Goal: Task Accomplishment & Management: Use online tool/utility

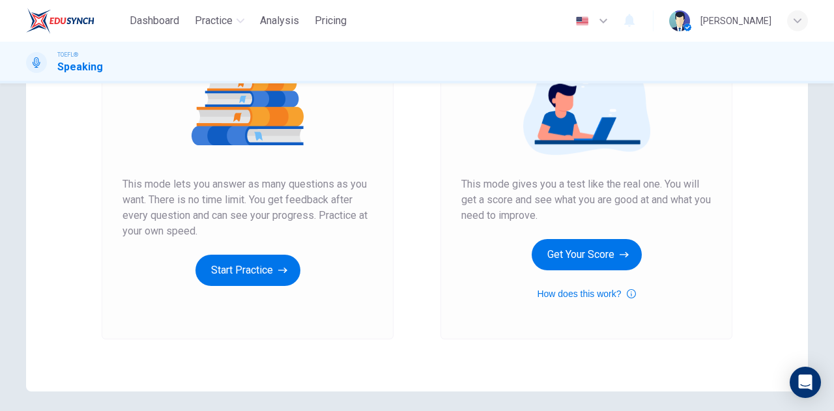
scroll to position [175, 0]
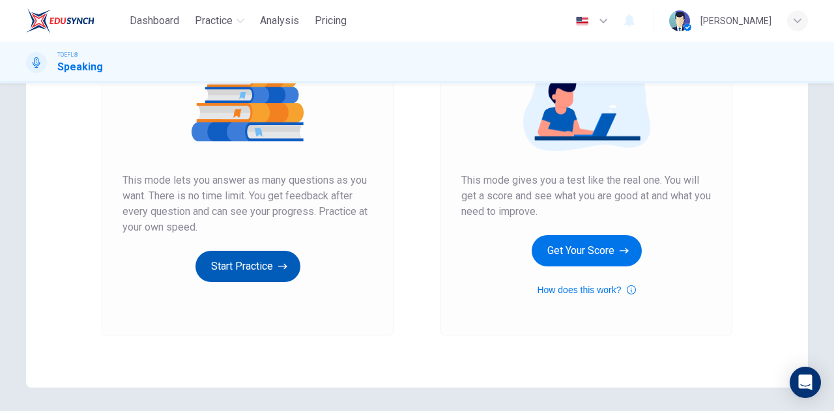
click at [239, 259] on button "Start Practice" at bounding box center [247, 266] width 105 height 31
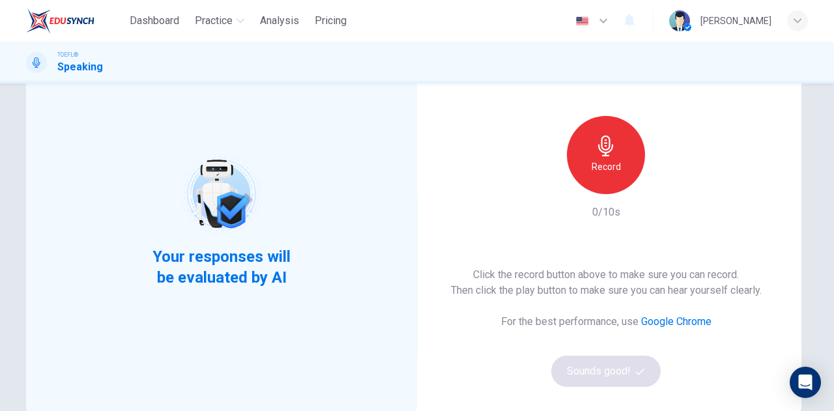
scroll to position [83, 0]
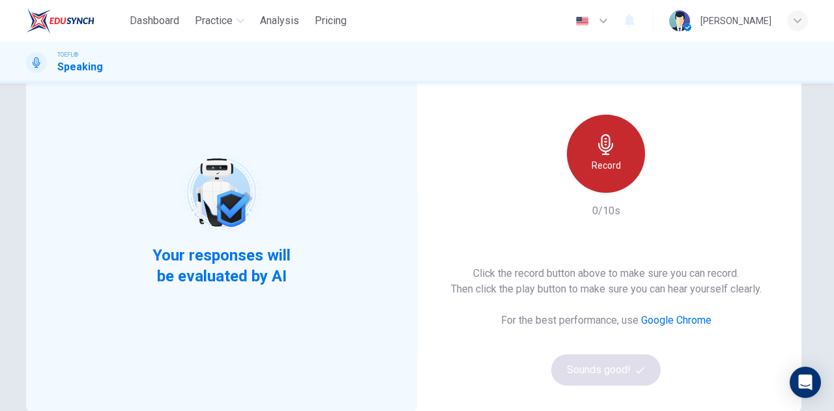
click at [598, 147] on icon "button" at bounding box center [605, 144] width 15 height 21
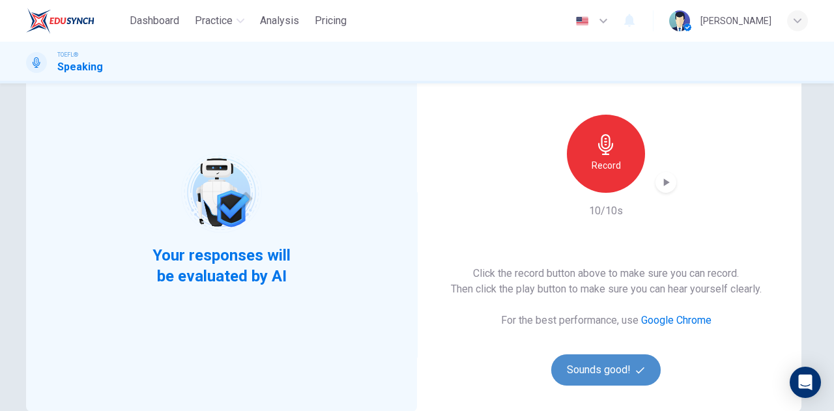
click at [588, 370] on button "Sounds good!" at bounding box center [605, 369] width 109 height 31
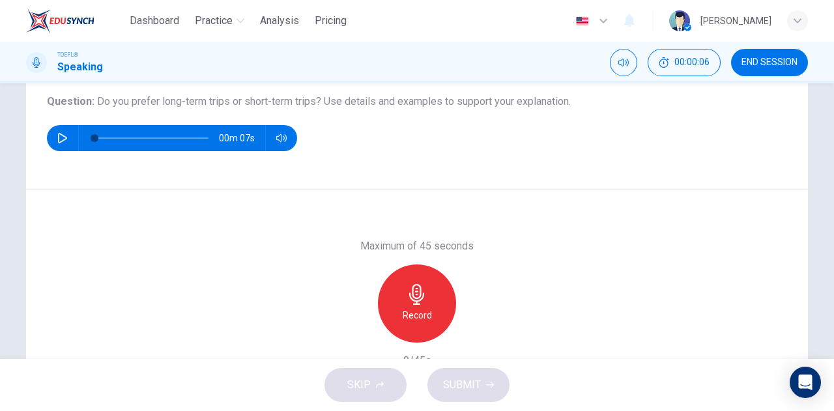
scroll to position [146, 0]
click at [63, 137] on icon "button" at bounding box center [62, 138] width 9 height 10
type input "0"
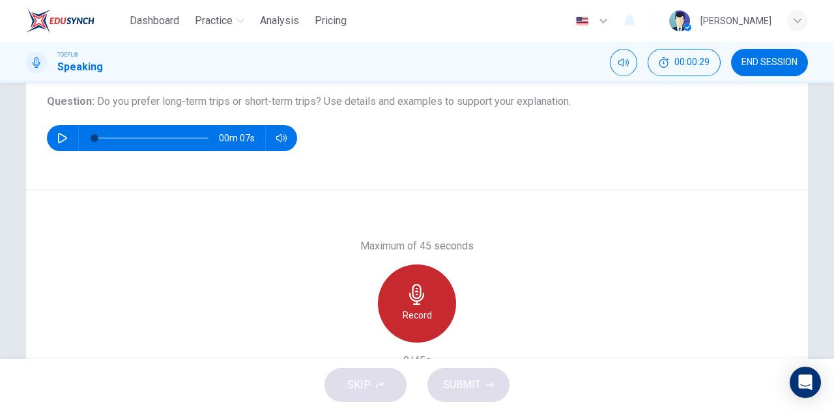
click at [394, 292] on div "Record" at bounding box center [417, 303] width 78 height 78
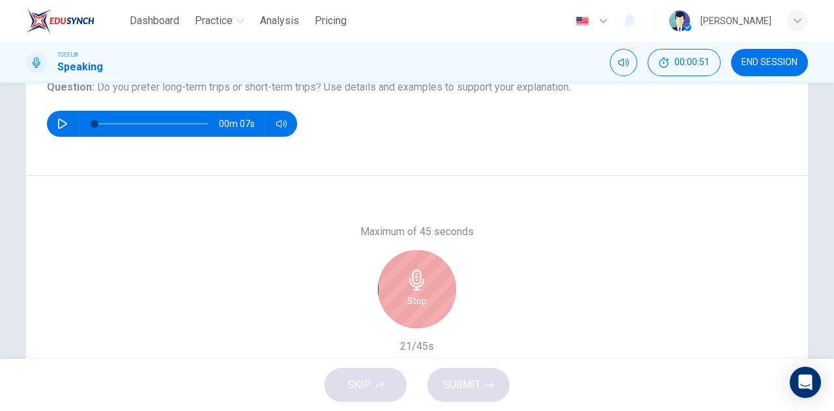
scroll to position [163, 0]
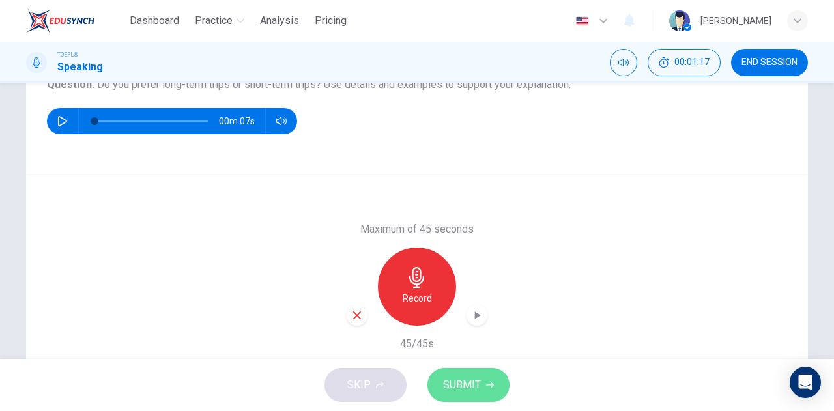
click at [479, 379] on span "SUBMIT" at bounding box center [462, 385] width 38 height 18
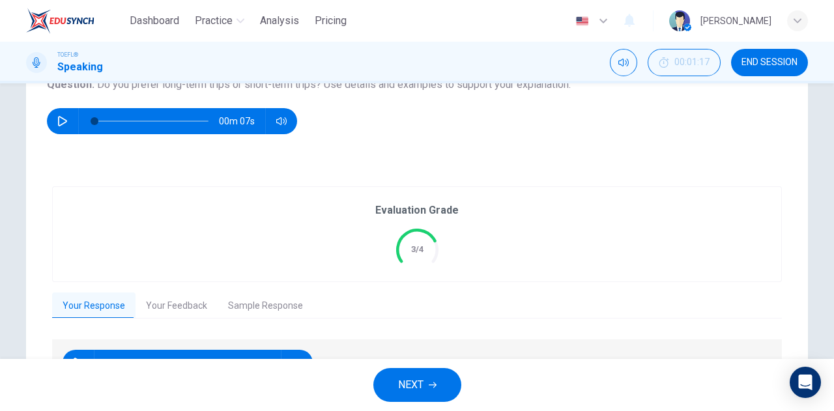
scroll to position [243, 0]
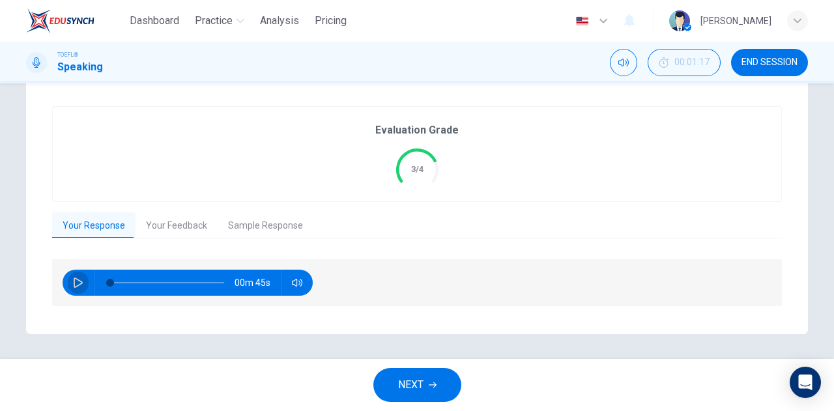
click at [73, 278] on icon "button" at bounding box center [78, 282] width 10 height 10
type input "0"
click at [178, 219] on button "Your Feedback" at bounding box center [176, 225] width 82 height 27
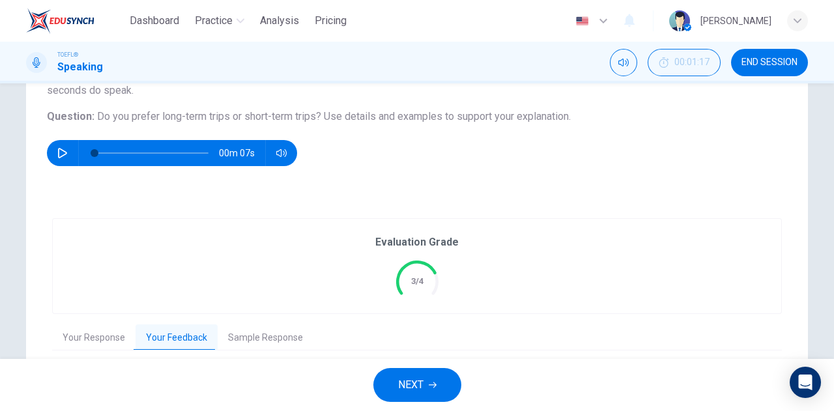
scroll to position [148, 0]
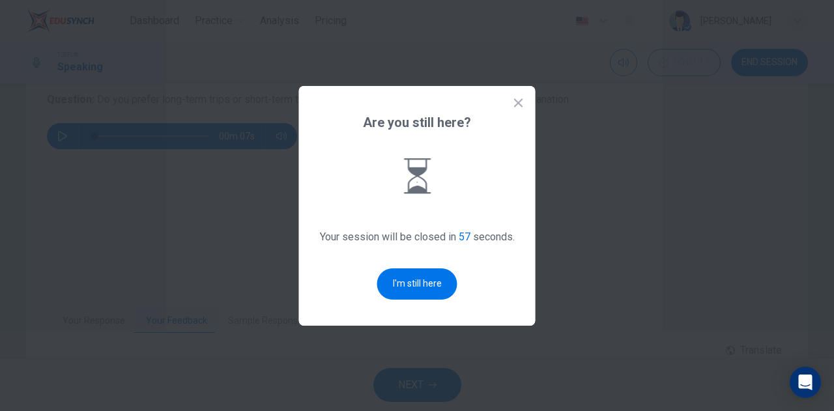
click at [519, 111] on div "Are you still here? Your session will be closed in 57 seconds. I'm still here" at bounding box center [417, 206] width 236 height 240
click at [519, 104] on icon at bounding box center [518, 102] width 8 height 8
click at [518, 104] on icon at bounding box center [518, 102] width 13 height 13
